Goal: Information Seeking & Learning: Learn about a topic

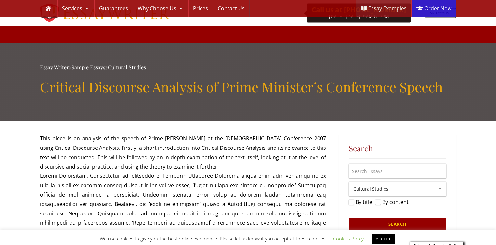
scroll to position [89, 0]
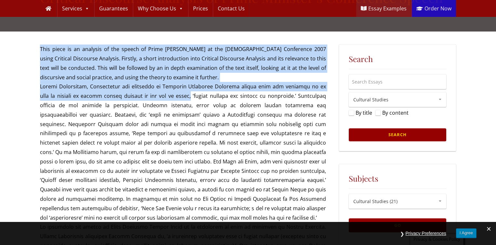
drag, startPoint x: 39, startPoint y: 86, endPoint x: 168, endPoint y: 95, distance: 128.5
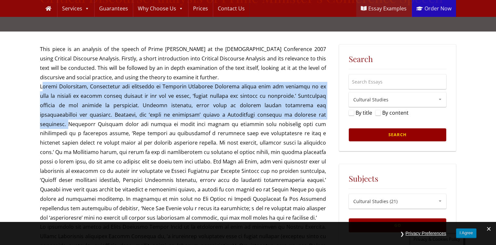
drag, startPoint x: 280, startPoint y: 115, endPoint x: 60, endPoint y: 90, distance: 220.9
copy p "[PERSON_NAME], Sociologist and proponent of Critical Discourse Analysis argues …"
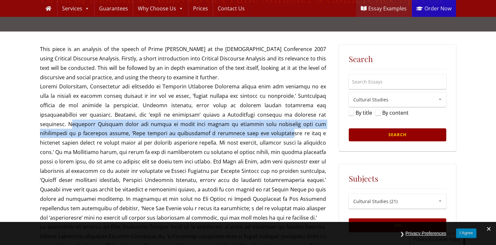
drag, startPoint x: 283, startPoint y: 114, endPoint x: 145, endPoint y: 137, distance: 140.4
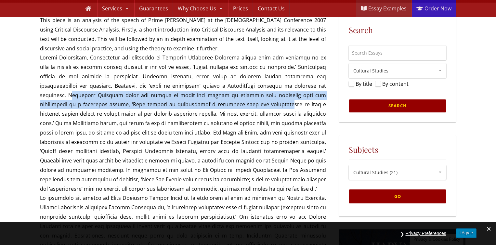
scroll to position [119, 0]
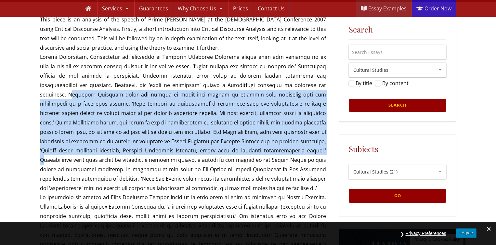
drag, startPoint x: 283, startPoint y: 86, endPoint x: 118, endPoint y: 148, distance: 176.5
copy p "[PERSON_NAME] shows the extent to which this school of analysis fits perfectly …"
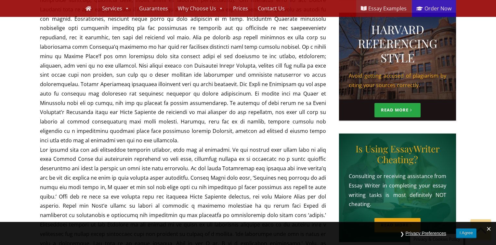
scroll to position [327, 0]
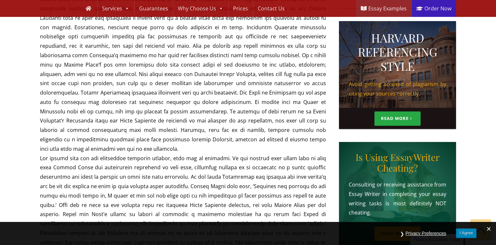
drag, startPoint x: 191, startPoint y: 82, endPoint x: 247, endPoint y: 139, distance: 80.1
click at [247, 139] on p "This piece is an analysis of the speech of Prime [PERSON_NAME] at the [DEMOGRAP…" at bounding box center [183, 196] width 286 height 778
copy p "[PERSON_NAME] correctly highlights this as being important. The Order of Discou…"
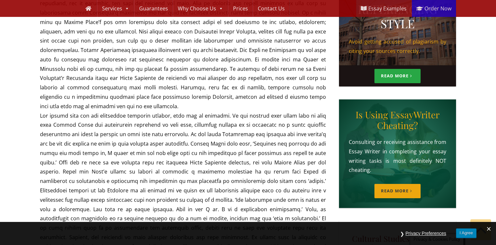
scroll to position [427, 0]
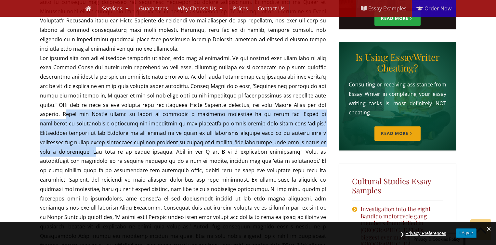
click at [178, 133] on p "This piece is an analysis of the speech of Prime [PERSON_NAME] at the [DEMOGRAP…" at bounding box center [183, 96] width 286 height 778
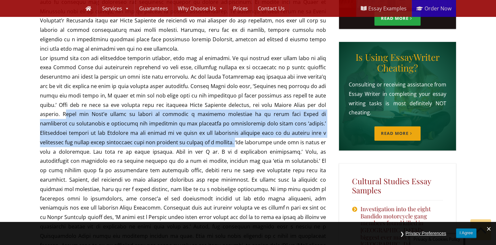
drag, startPoint x: 177, startPoint y: 134, endPoint x: 61, endPoint y: 104, distance: 119.6
click at [61, 104] on p "This piece is an analysis of the speech of Prime [PERSON_NAME] at the [DEMOGRAP…" at bounding box center [183, 96] width 286 height 778
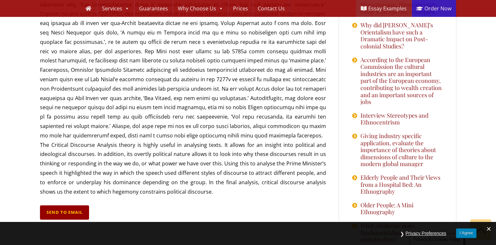
scroll to position [739, 0]
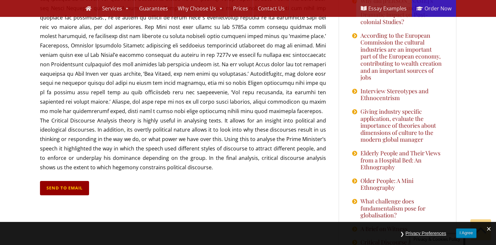
drag, startPoint x: 194, startPoint y: 149, endPoint x: 38, endPoint y: 102, distance: 162.8
click at [38, 102] on div "Skip to primary navigation Skip to content Skip to primary sidebar Skip to foot…" at bounding box center [248, 6] width 496 height 1490
drag, startPoint x: 45, startPoint y: 105, endPoint x: 195, endPoint y: 148, distance: 155.8
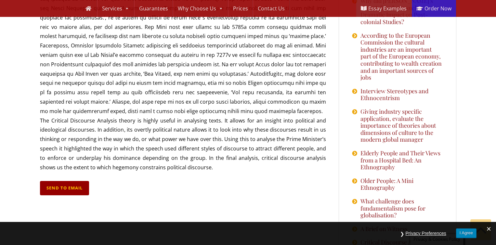
drag, startPoint x: 167, startPoint y: 144, endPoint x: 41, endPoint y: 100, distance: 132.7
copy p "The Critical Discourse Analysis theory is highly useful in analysing texts. It …"
